Goal: Communication & Community: Answer question/provide support

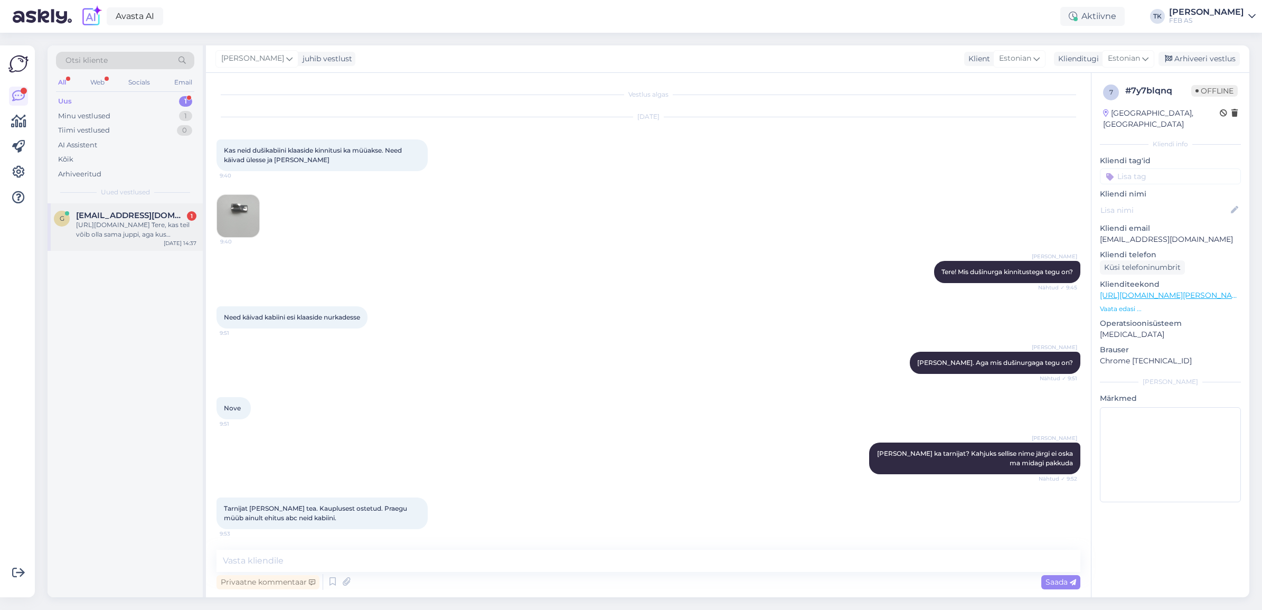
scroll to position [524, 0]
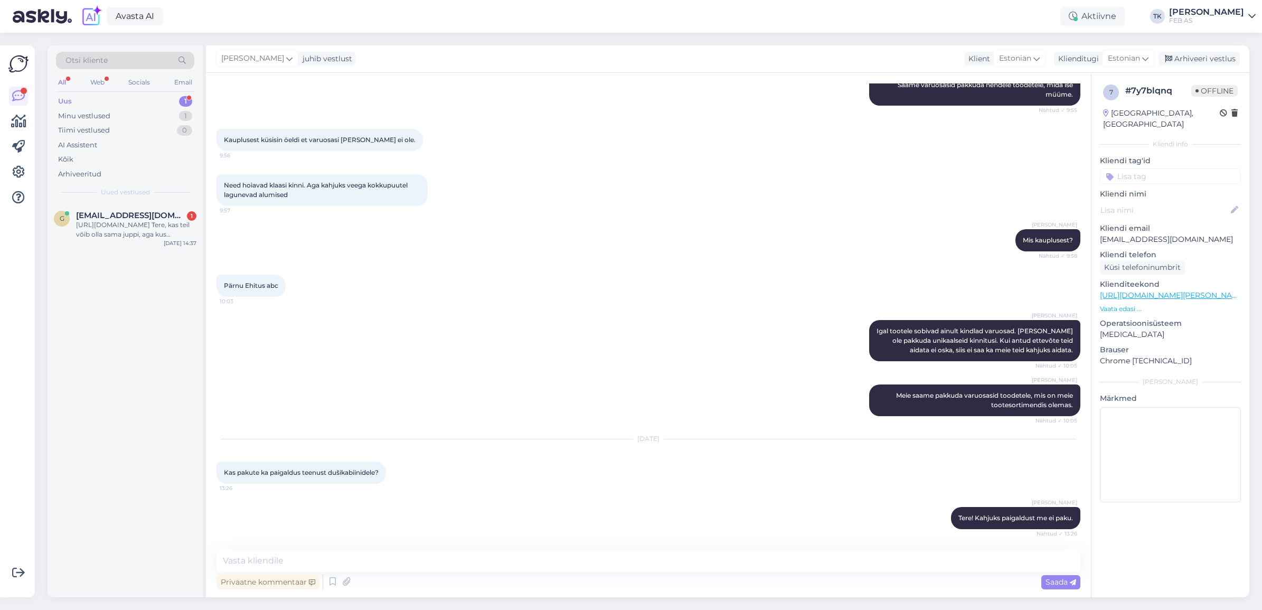
click at [117, 228] on div "[URL][DOMAIN_NAME] Tere, kas teil võib olla sama juppi, aga kus valamusse tulev…" at bounding box center [136, 229] width 120 height 19
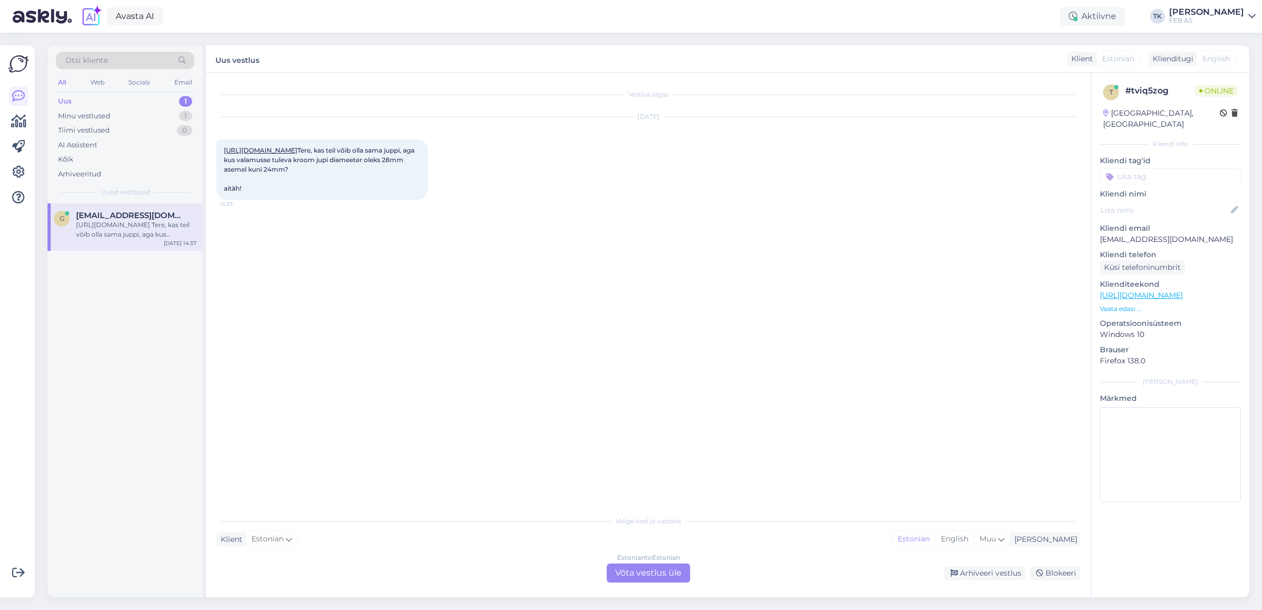
click at [639, 574] on div "Estonian to Estonian Võta vestlus üle" at bounding box center [648, 572] width 83 height 19
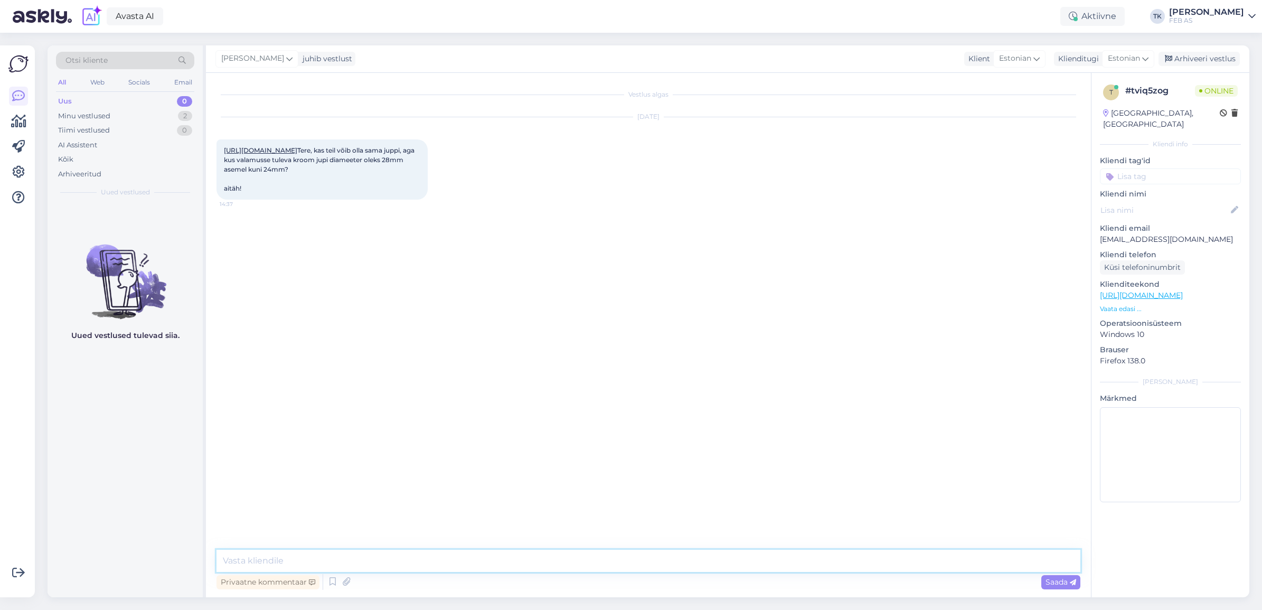
click at [471, 553] on textarea at bounding box center [648, 561] width 864 height 22
type textarea "Tere!"
click at [297, 151] on link "[URL][DOMAIN_NAME]" at bounding box center [260, 150] width 73 height 8
drag, startPoint x: 455, startPoint y: 554, endPoint x: 465, endPoint y: 574, distance: 22.2
click at [455, 554] on textarea at bounding box center [648, 561] width 864 height 22
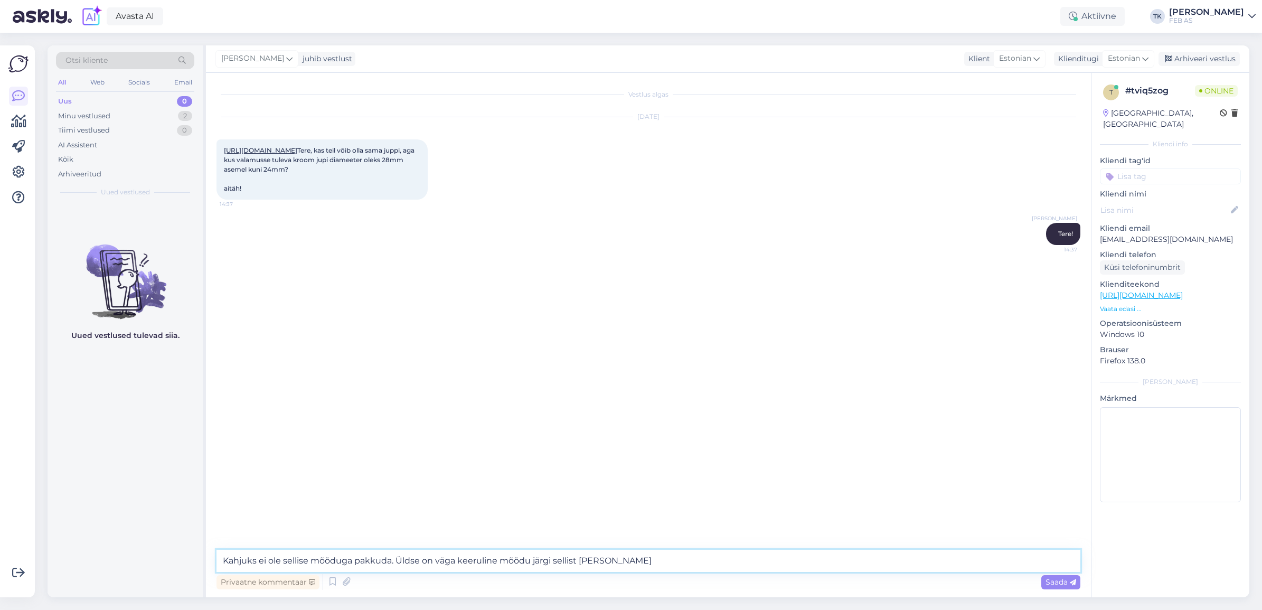
type textarea "Kahjuks ei ole sellise mõõduga pakkuda. Üldse on väga keeruline mõõdu järgi sel…"
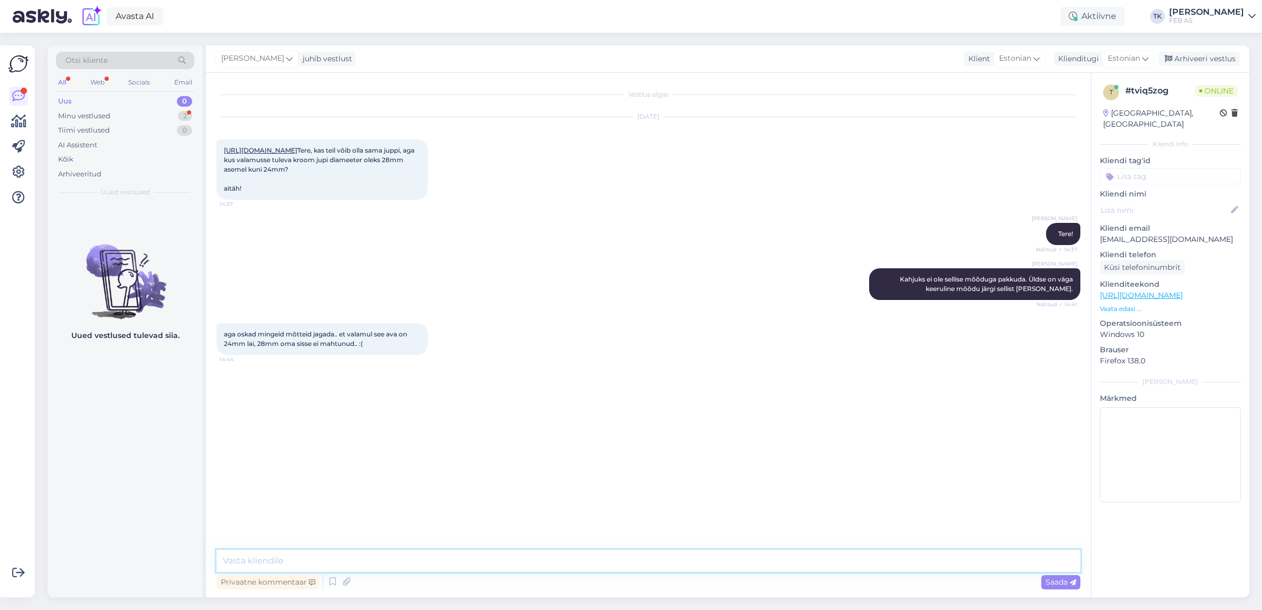
click at [466, 560] on textarea at bounding box center [648, 561] width 864 height 22
type textarea "[PERSON_NAME] valamu teil on?"
type textarea "Mis [PERSON_NAME] oma?"
click at [622, 280] on div "Triinu [PERSON_NAME] Kahjuks ei ole sellise mõõduga pakkuda. Üldse on väga keer…" at bounding box center [648, 284] width 864 height 55
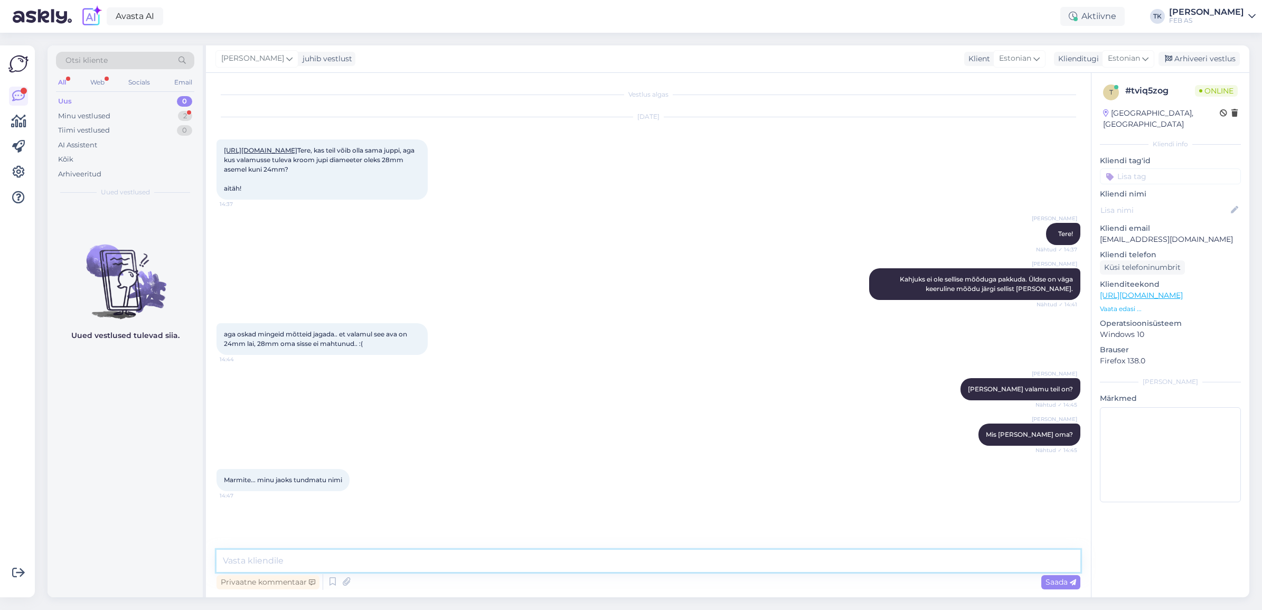
click at [371, 558] on textarea at bounding box center [648, 561] width 864 height 22
click at [577, 561] on textarea "Kahjuks ka meie jaoks tundmatu bränd. Soovitan pöörduda ettevõtte [PERSON_NAME]…" at bounding box center [648, 561] width 864 height 22
type textarea "Kahjuks ka meie jaoks tundmatu bränd. Soovitan pöörduda ettevõtte [PERSON_NAME]…"
click at [942, 556] on textarea "Kahjuks ka meie jaoks tundmatu bränd. Soovitan pöörduda ettevõtte [PERSON_NAME]…" at bounding box center [648, 561] width 864 height 22
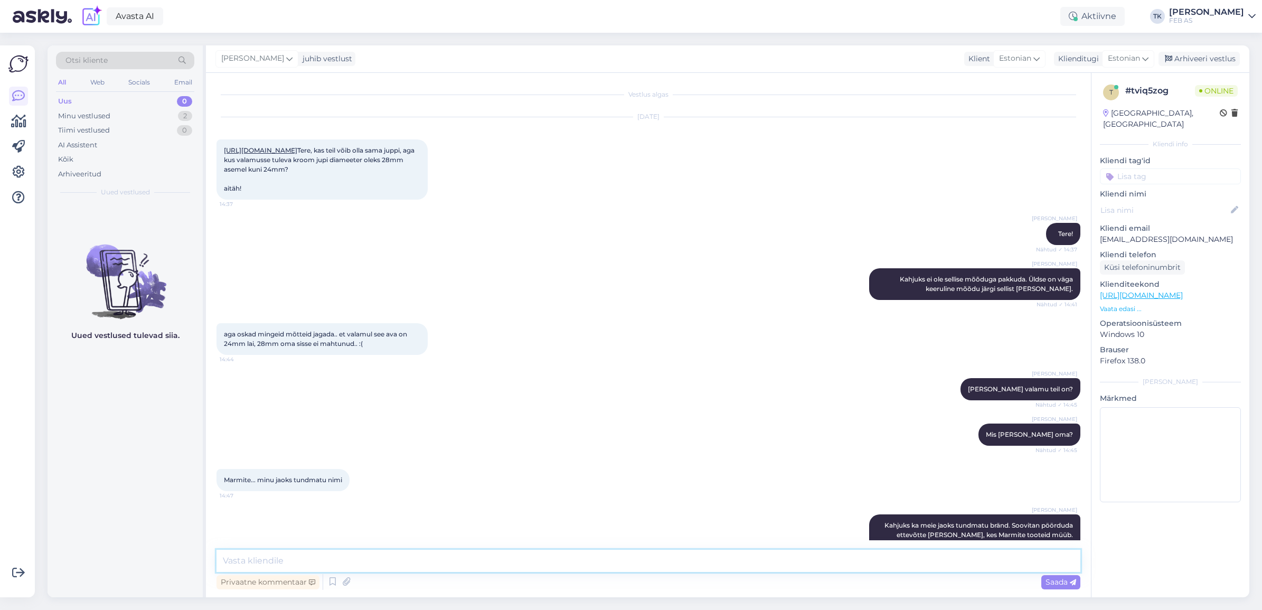
scroll to position [45, 0]
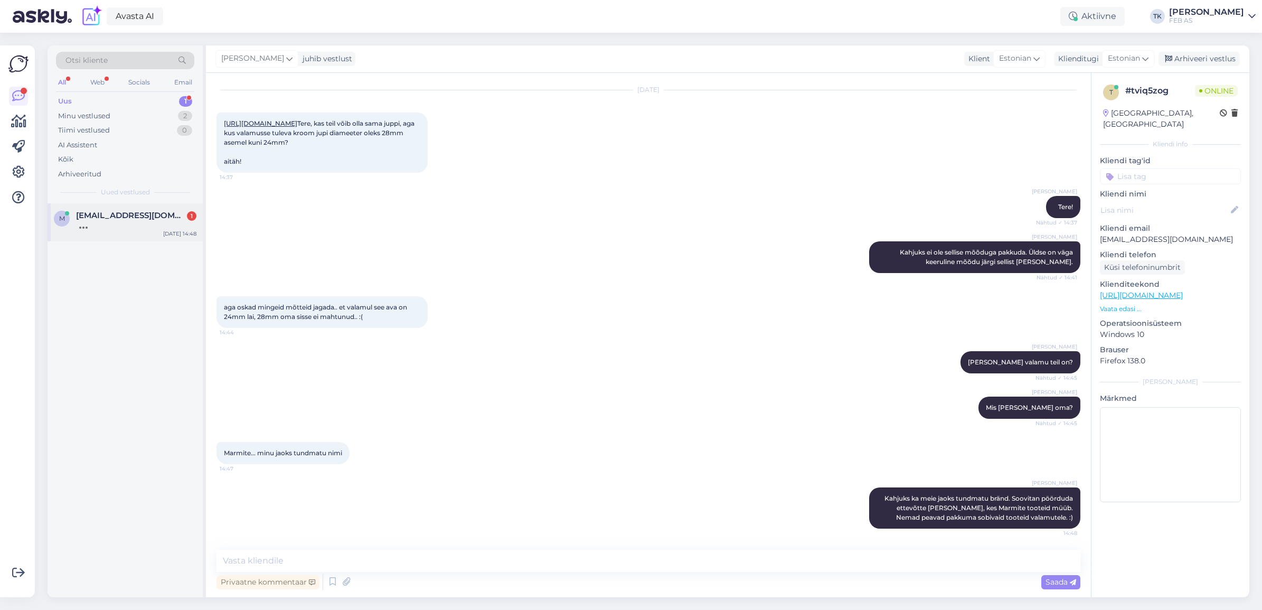
click at [110, 219] on span "[EMAIL_ADDRESS][DOMAIN_NAME]" at bounding box center [131, 216] width 110 height 10
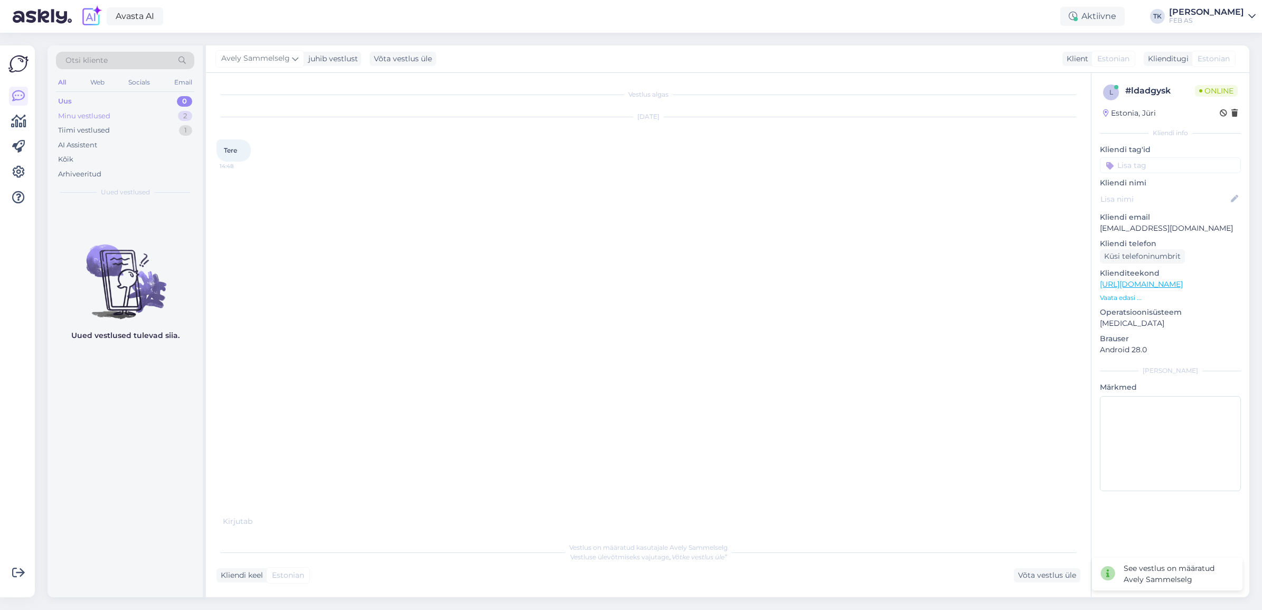
click at [114, 121] on div "Minu vestlused 2" at bounding box center [125, 116] width 138 height 15
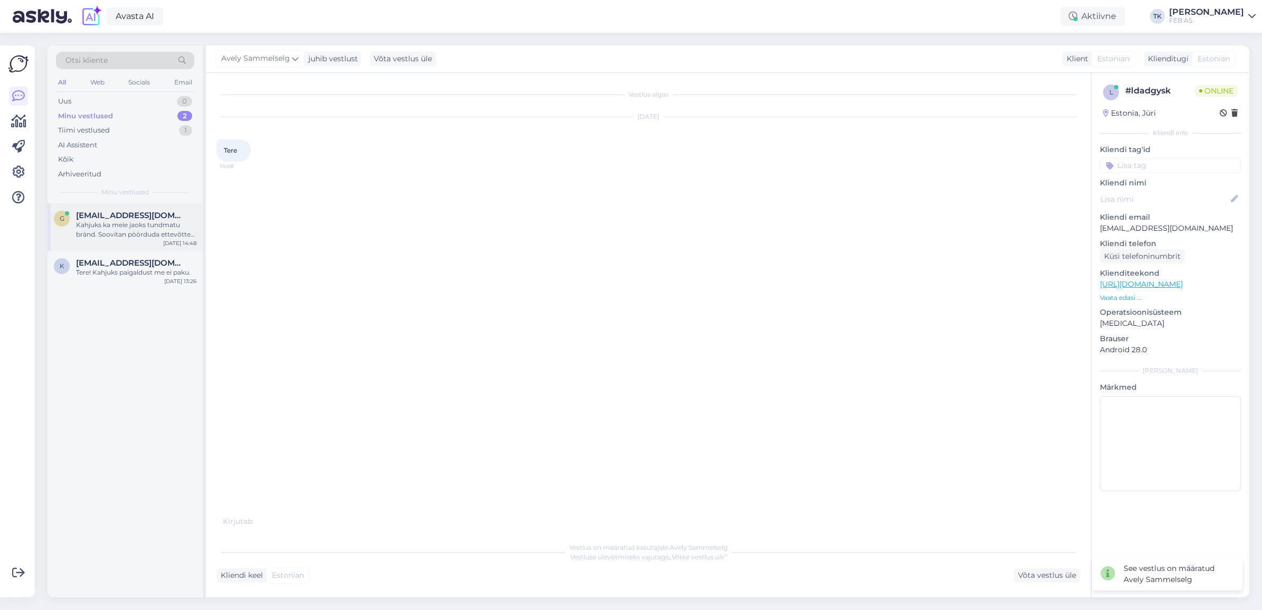
click at [129, 231] on div "Kahjuks ka meie jaoks tundmatu bränd. Soovitan pöörduda ettevõtte [PERSON_NAME]…" at bounding box center [136, 229] width 120 height 19
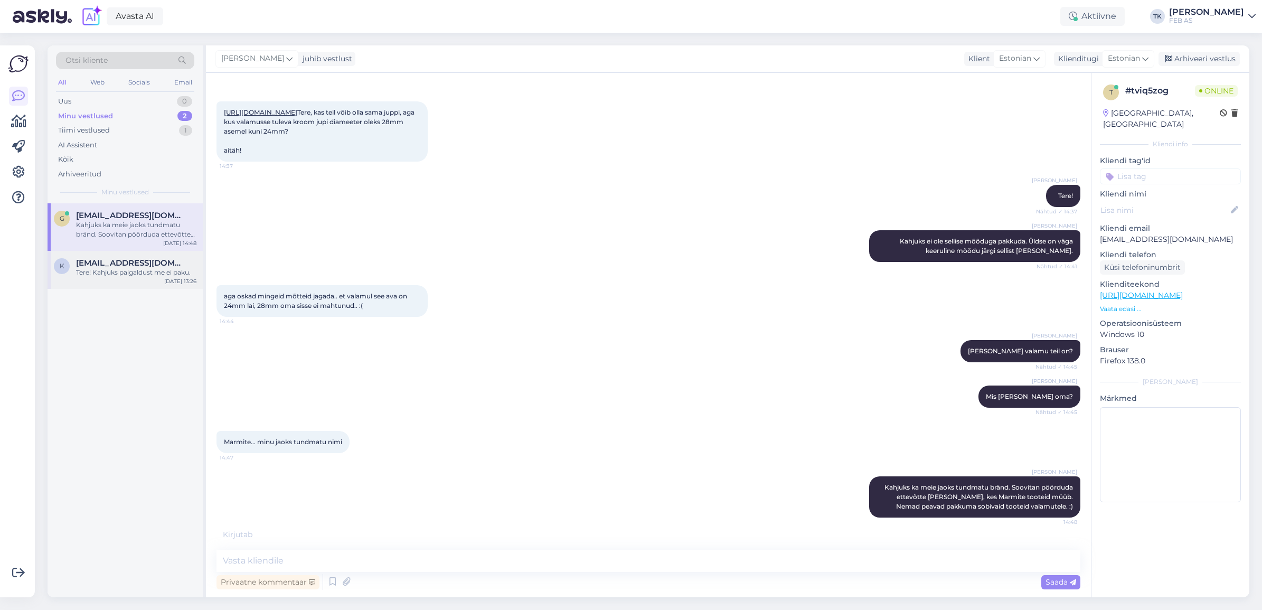
click at [118, 272] on div "Tere! Kahjuks paigaldust me ei paku." at bounding box center [136, 273] width 120 height 10
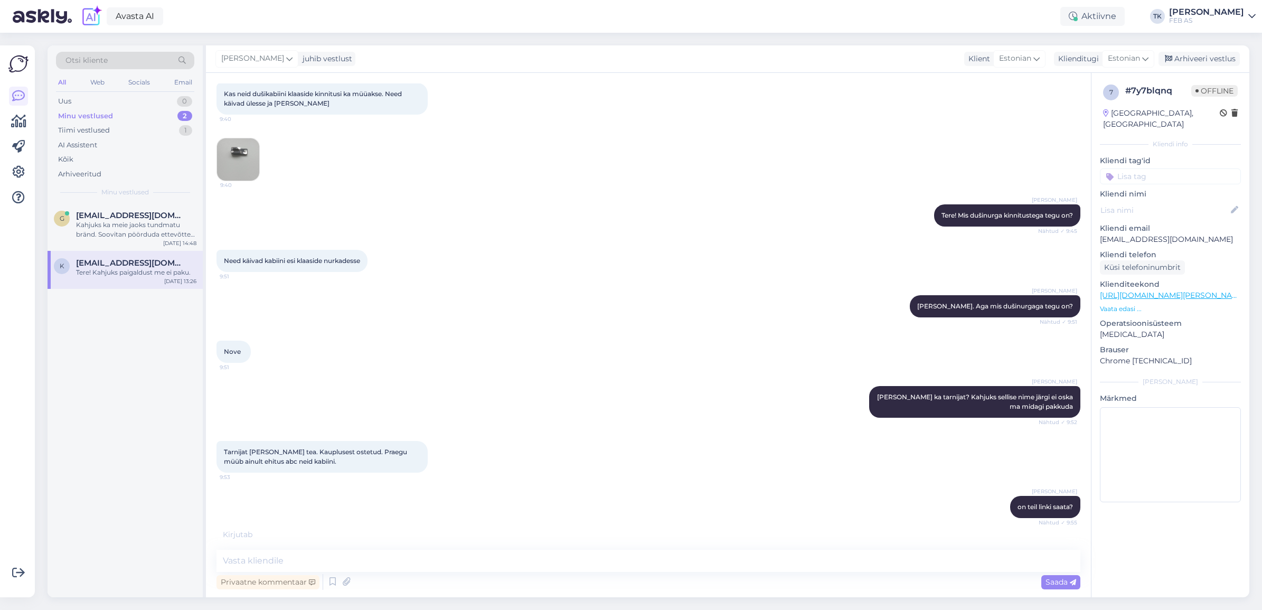
scroll to position [535, 0]
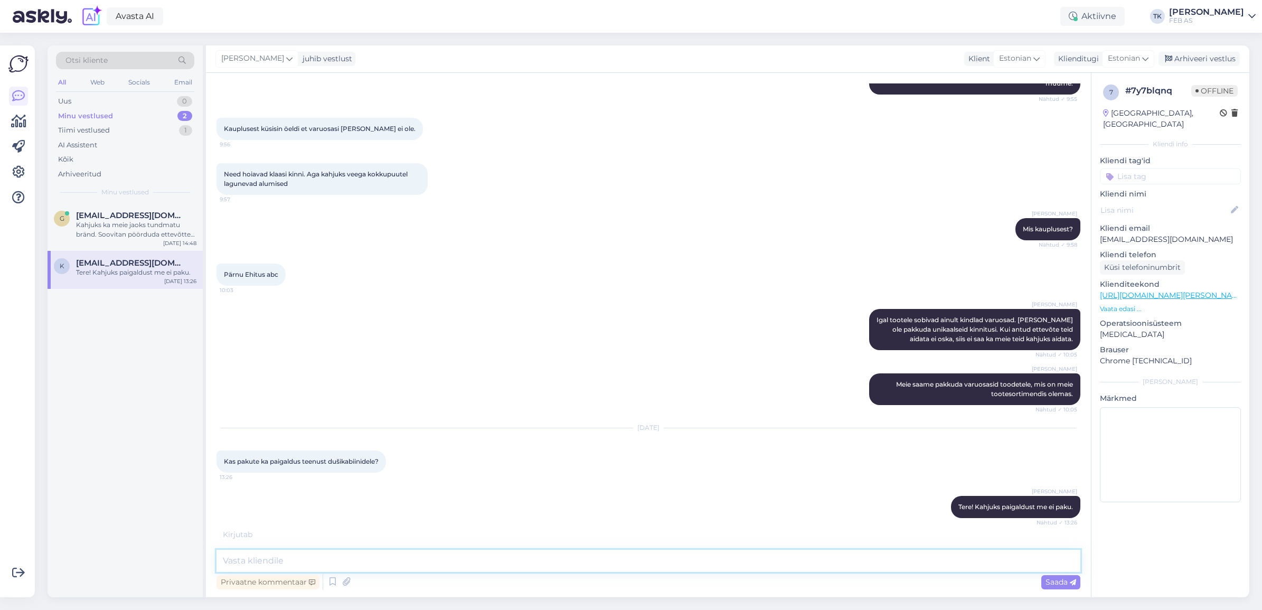
click at [468, 555] on textarea at bounding box center [648, 561] width 864 height 22
click at [530, 465] on div "[DATE] Kas pakute ka paigaldus teenust dušikabiinidele? 13:26" at bounding box center [648, 451] width 864 height 68
click at [153, 223] on div "Kahjuks ka meie jaoks tundmatu bränd. Soovitan pöörduda ettevõtte [PERSON_NAME]…" at bounding box center [136, 229] width 120 height 19
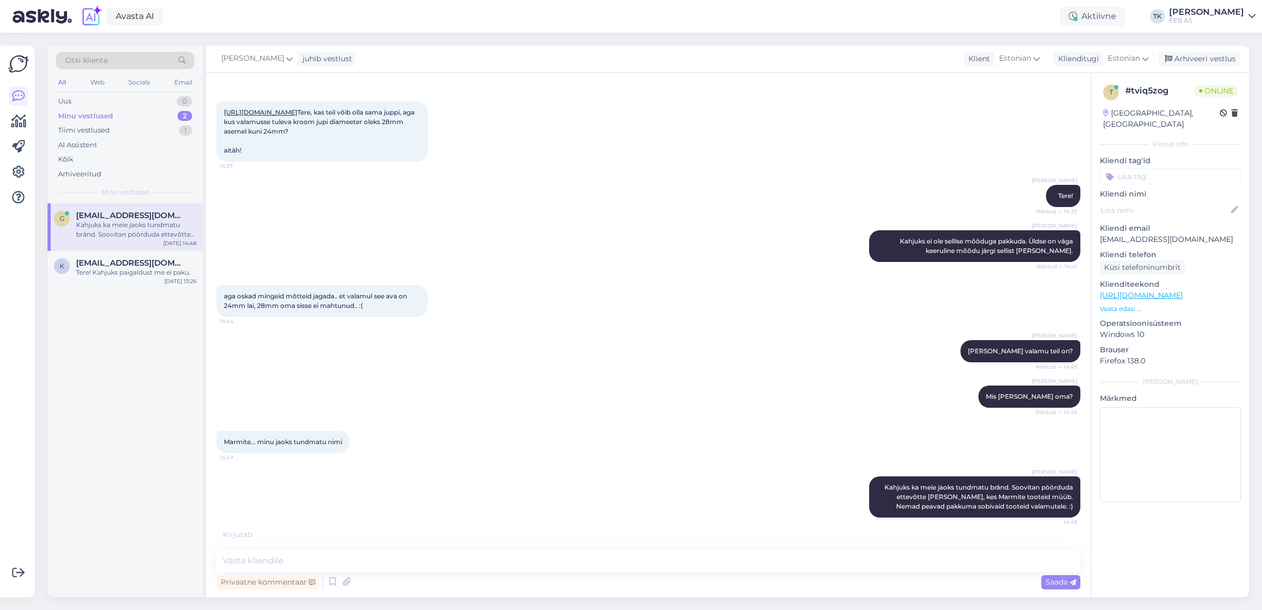
scroll to position [45, 0]
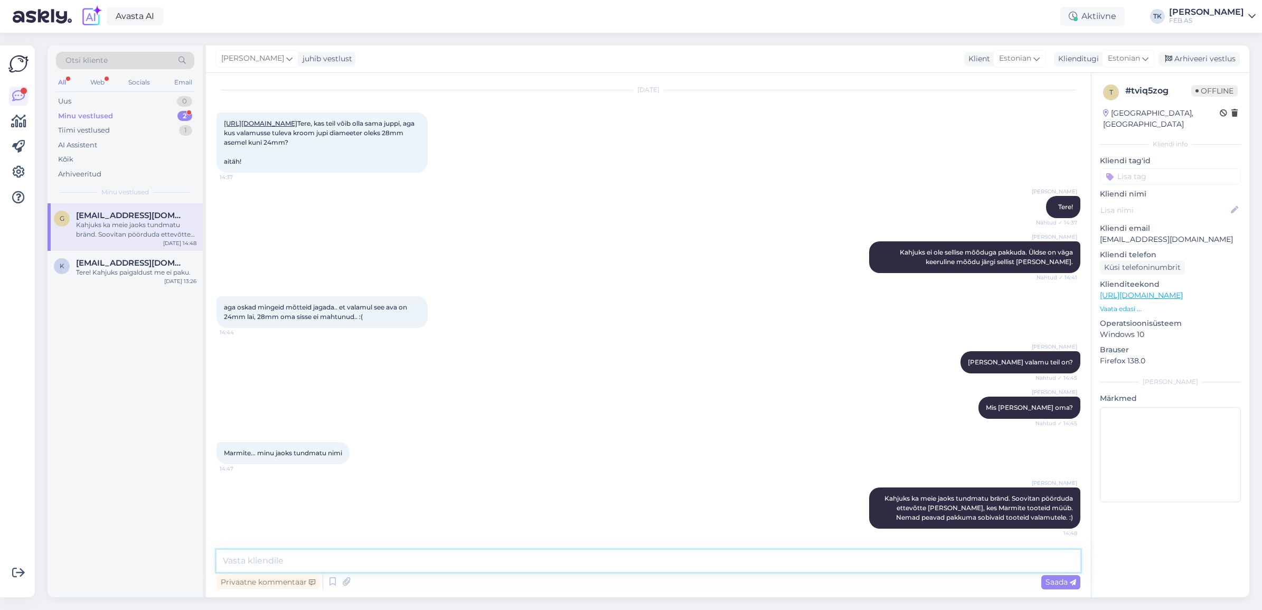
click at [590, 564] on textarea at bounding box center [648, 561] width 864 height 22
click at [1202, 53] on div "Arhiveeri vestlus" at bounding box center [1198, 59] width 81 height 14
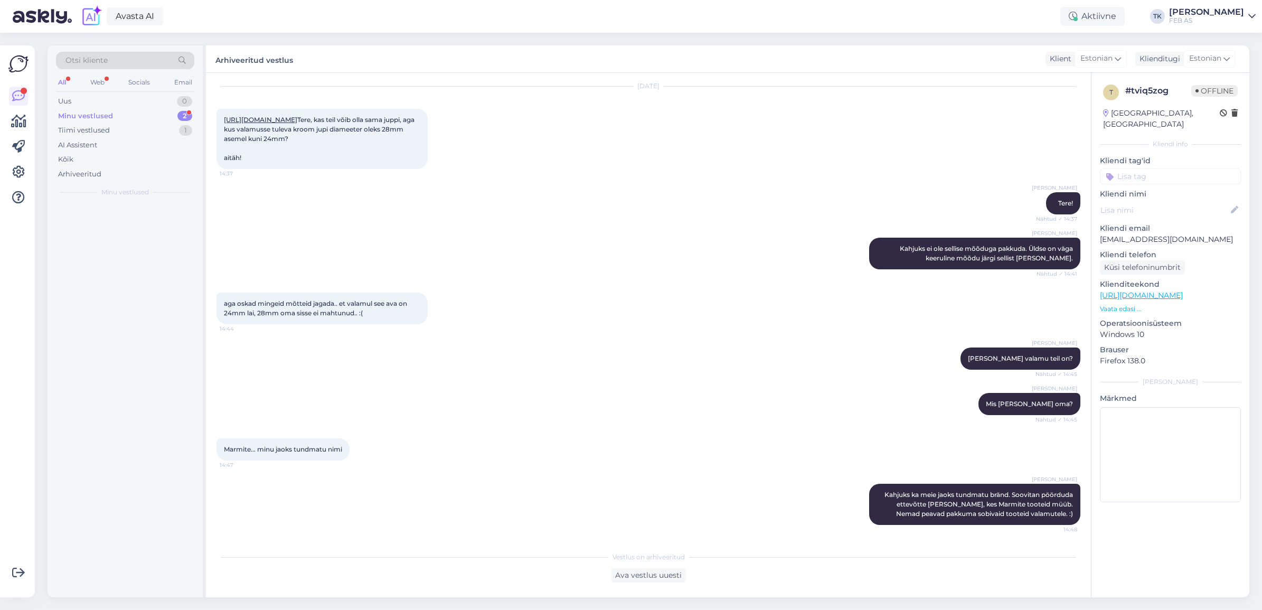
scroll to position [49, 0]
click at [144, 227] on div "Tere! Kahjuks paigaldust me ei paku." at bounding box center [136, 225] width 120 height 10
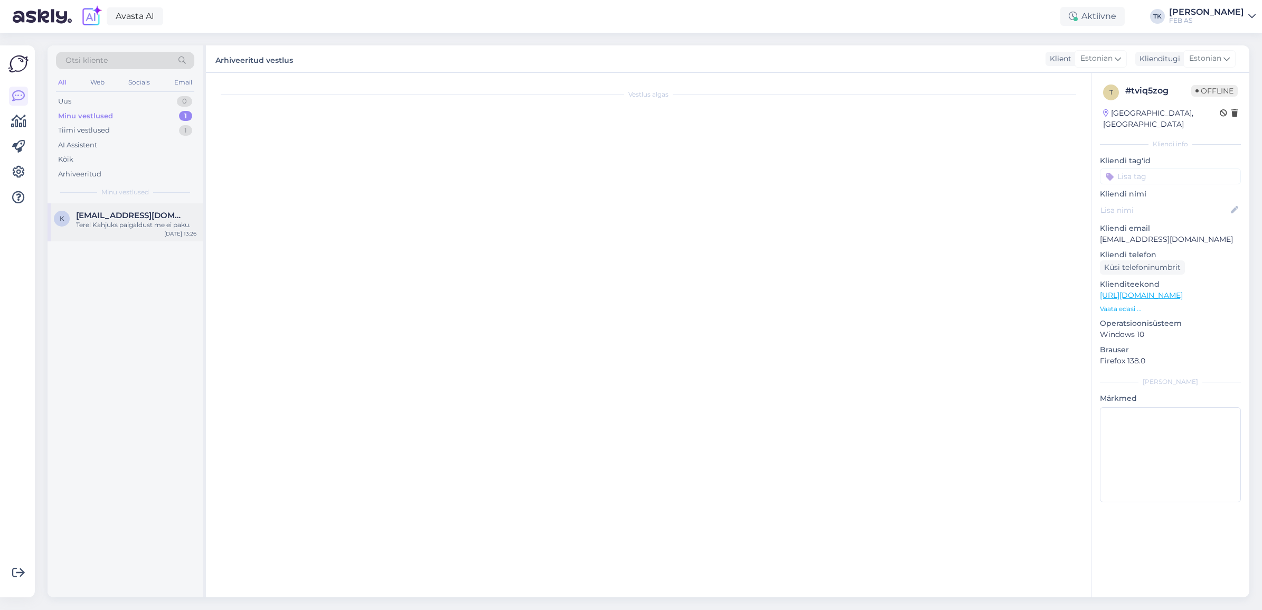
scroll to position [524, 0]
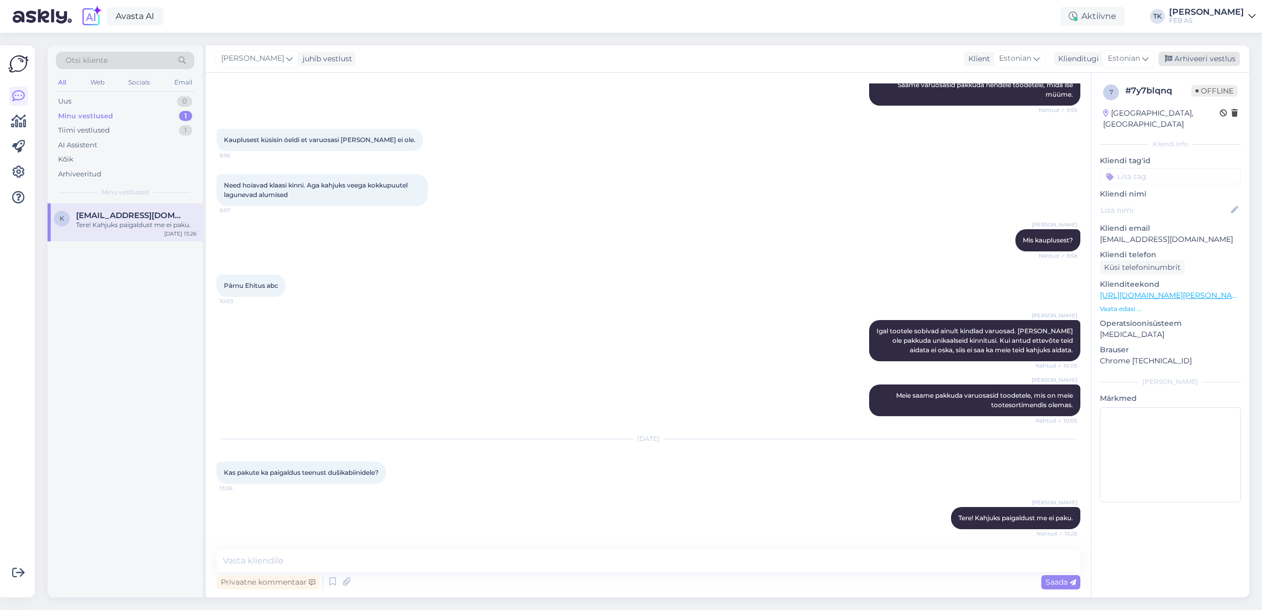
click at [1222, 54] on div "Arhiveeri vestlus" at bounding box center [1198, 59] width 81 height 14
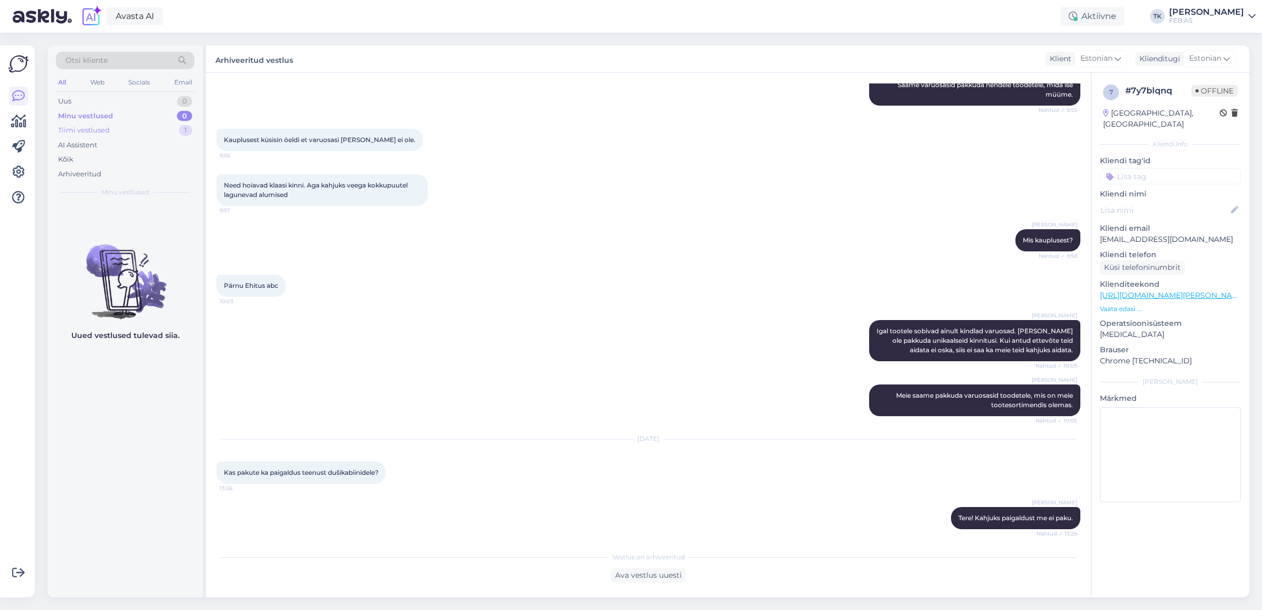
click at [112, 126] on div "Tiimi vestlused 1" at bounding box center [125, 130] width 138 height 15
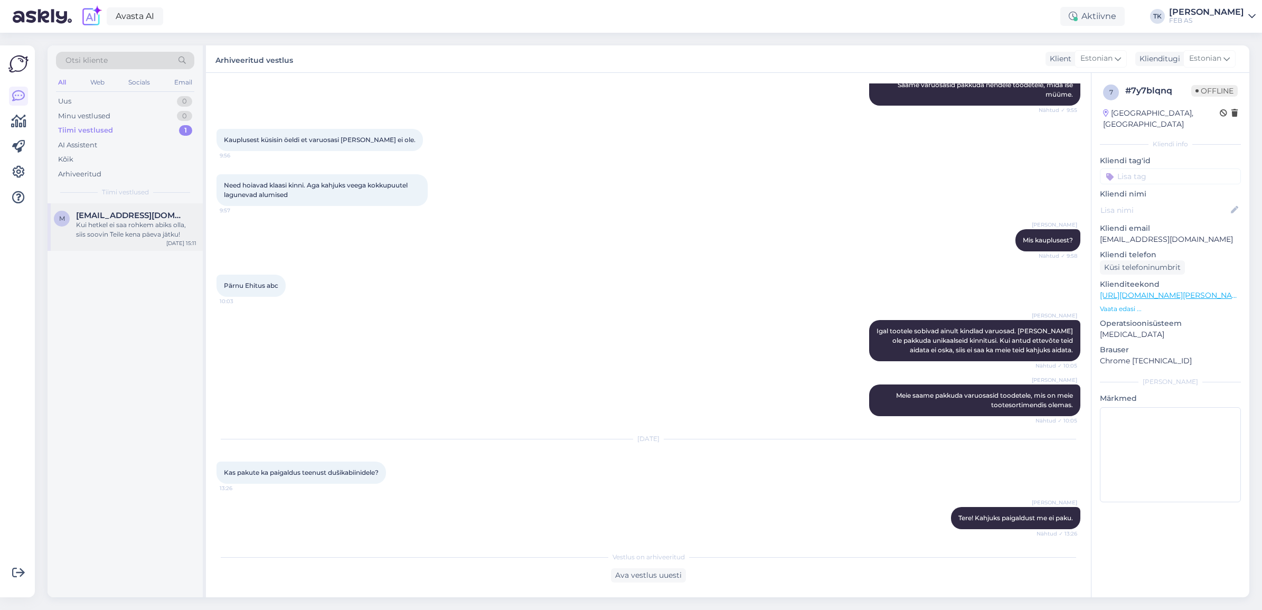
click at [140, 211] on span "[EMAIL_ADDRESS][DOMAIN_NAME]" at bounding box center [131, 216] width 110 height 10
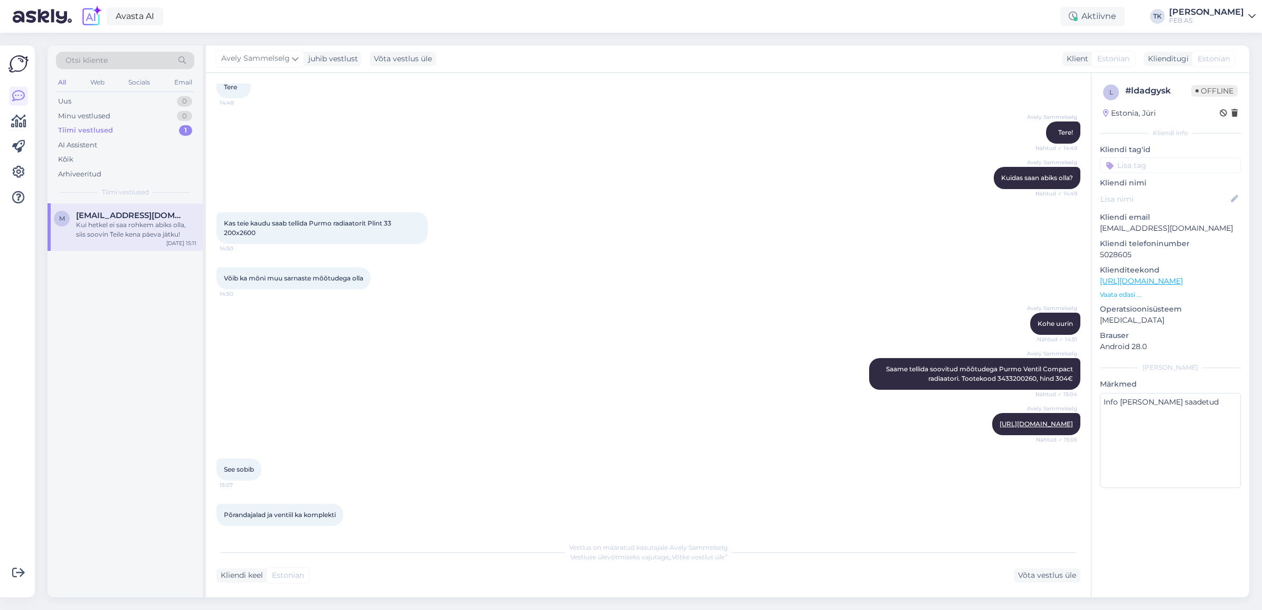
scroll to position [61, 0]
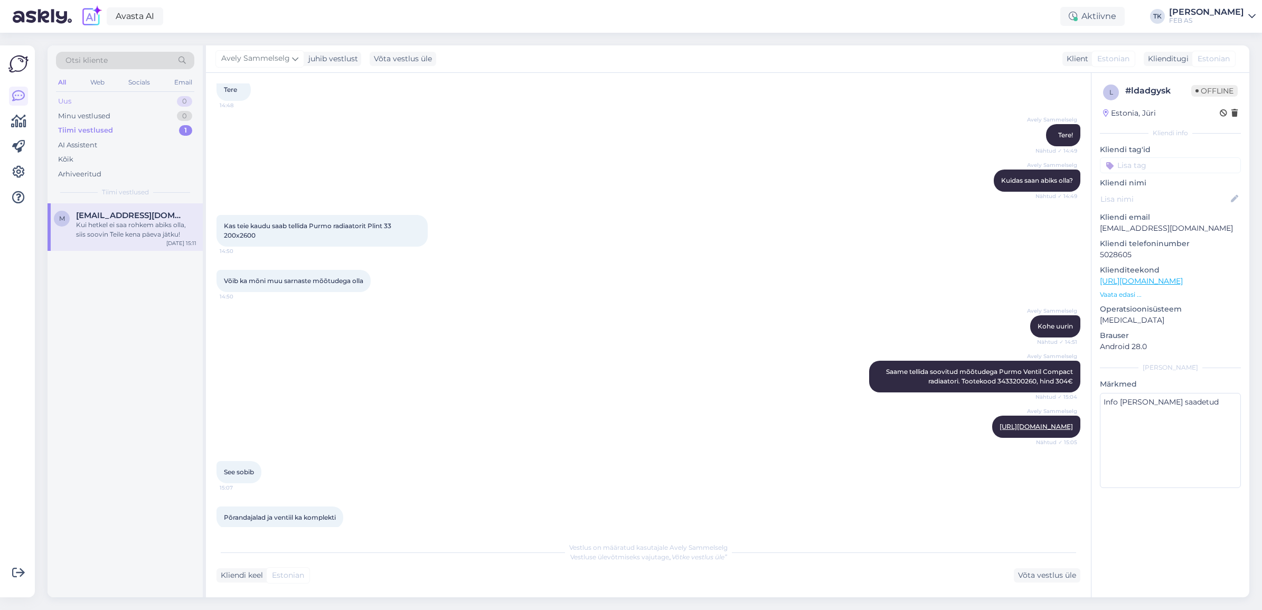
click at [98, 99] on div "Uus 0" at bounding box center [125, 101] width 138 height 15
